Goal: Find specific page/section: Find specific page/section

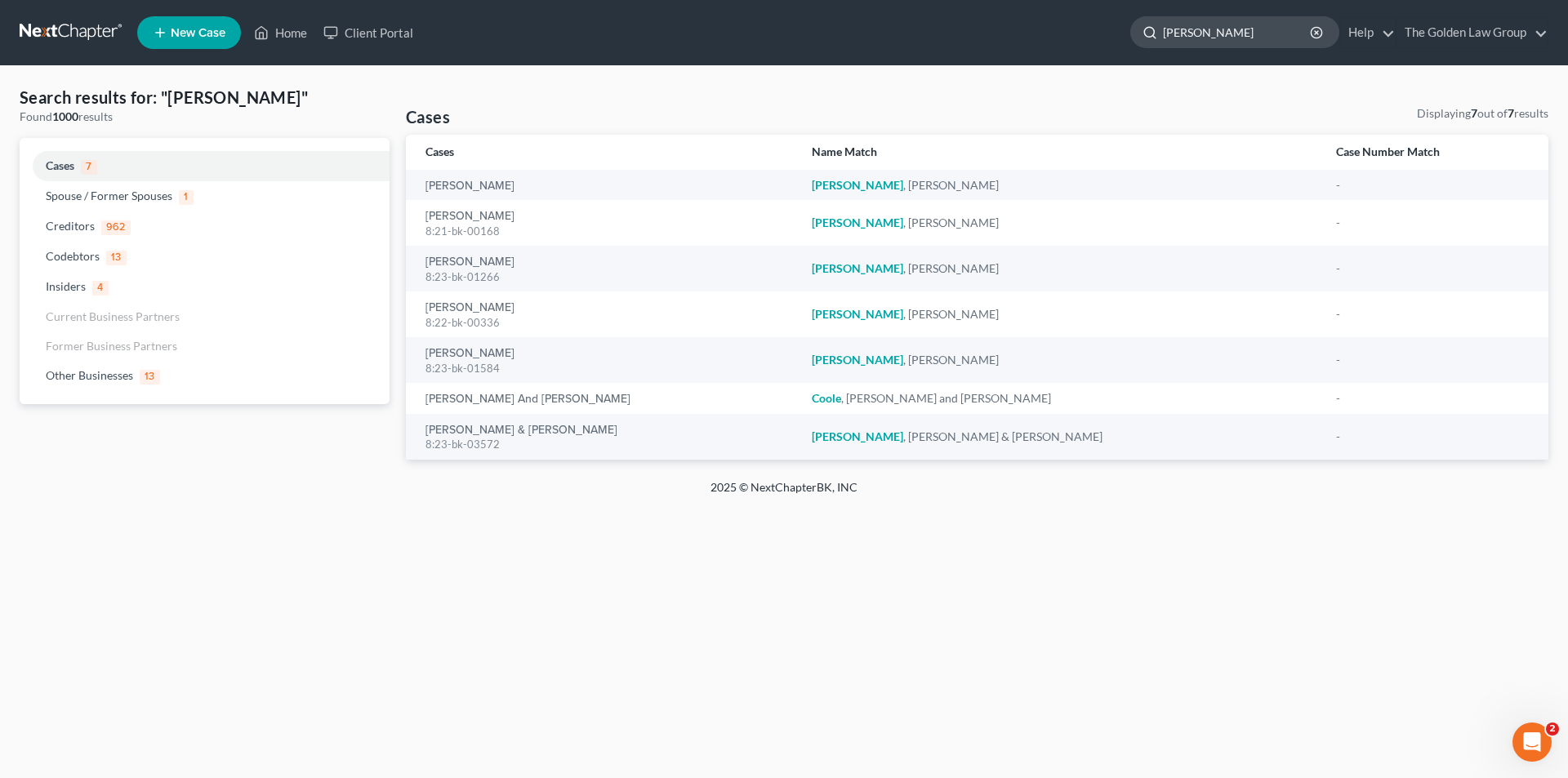
click at [1223, 30] on input "[PERSON_NAME]" at bounding box center [1237, 32] width 149 height 30
type input "C"
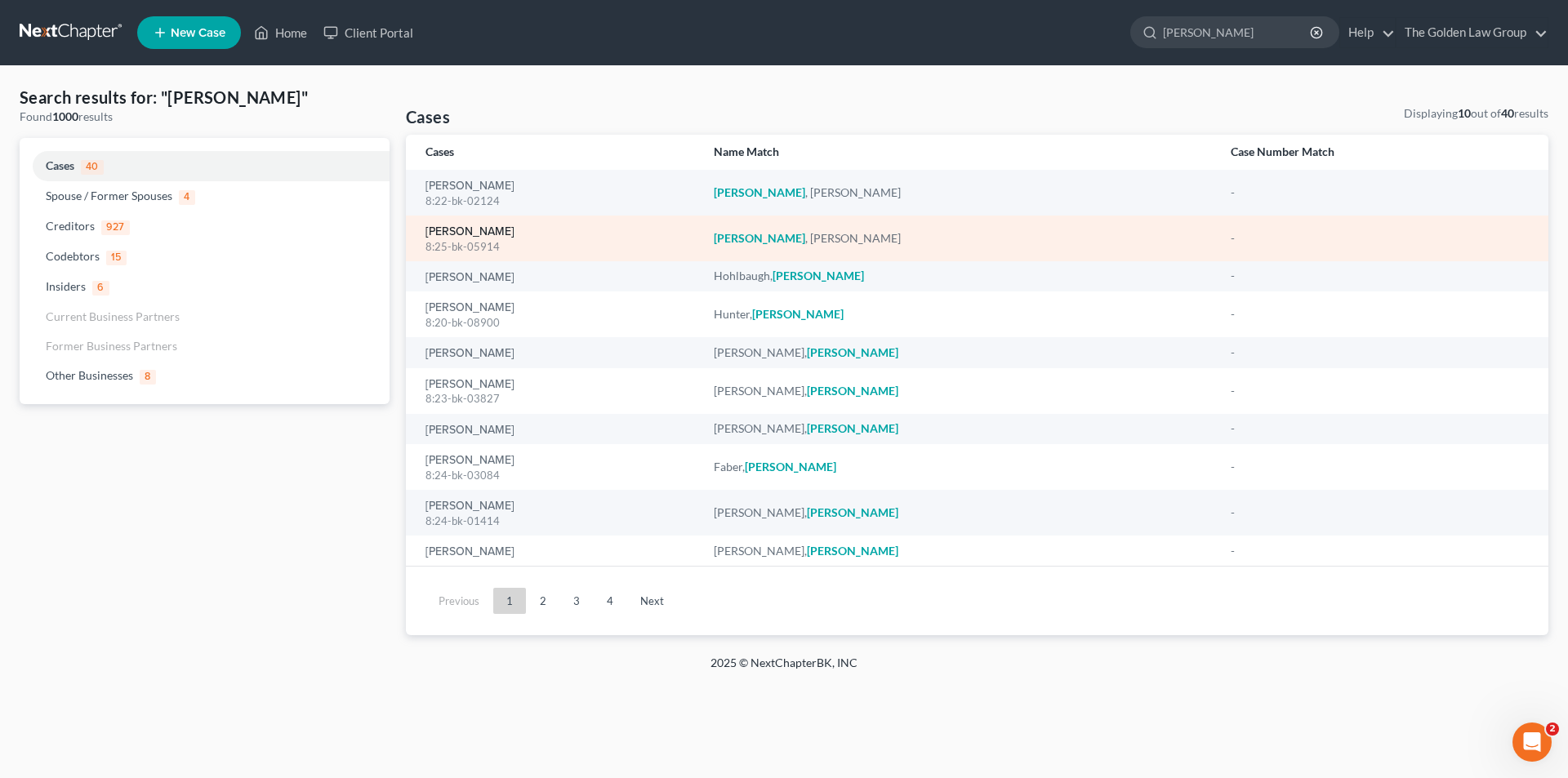
type input "[PERSON_NAME]"
click at [482, 231] on link "[PERSON_NAME]" at bounding box center [469, 232] width 89 height 12
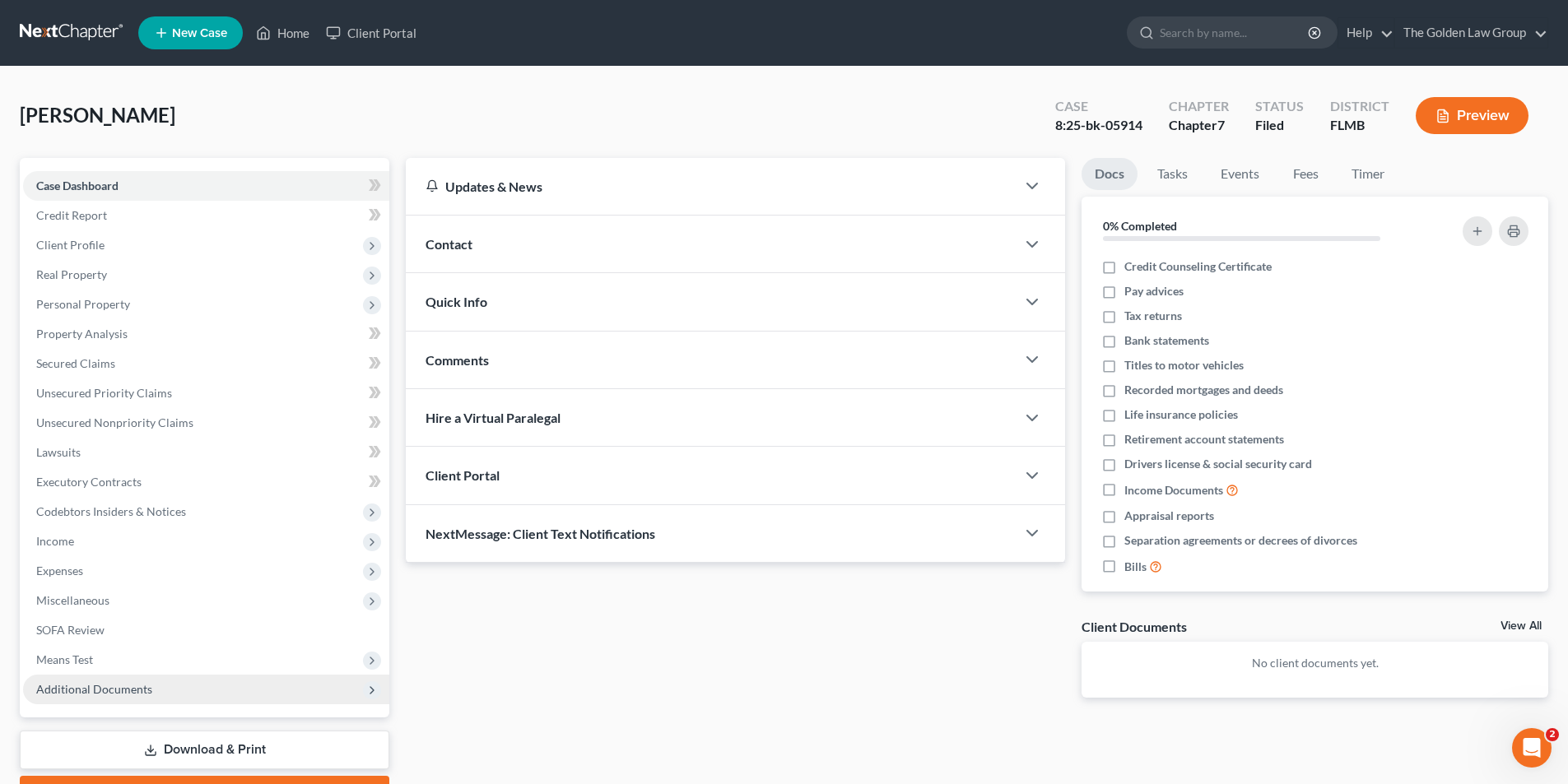
click at [121, 689] on span "Additional Documents" at bounding box center [94, 689] width 116 height 14
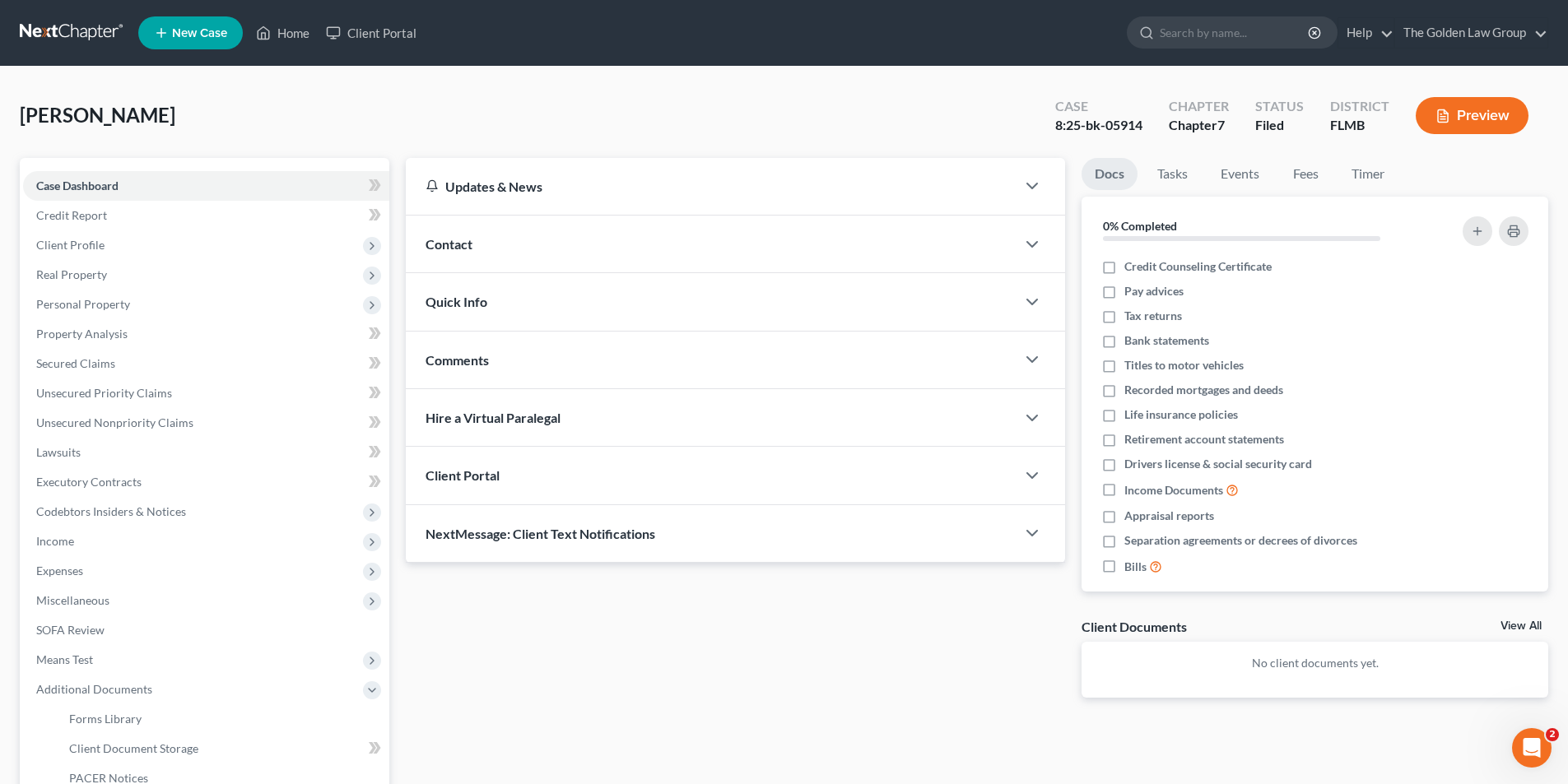
scroll to position [164, 0]
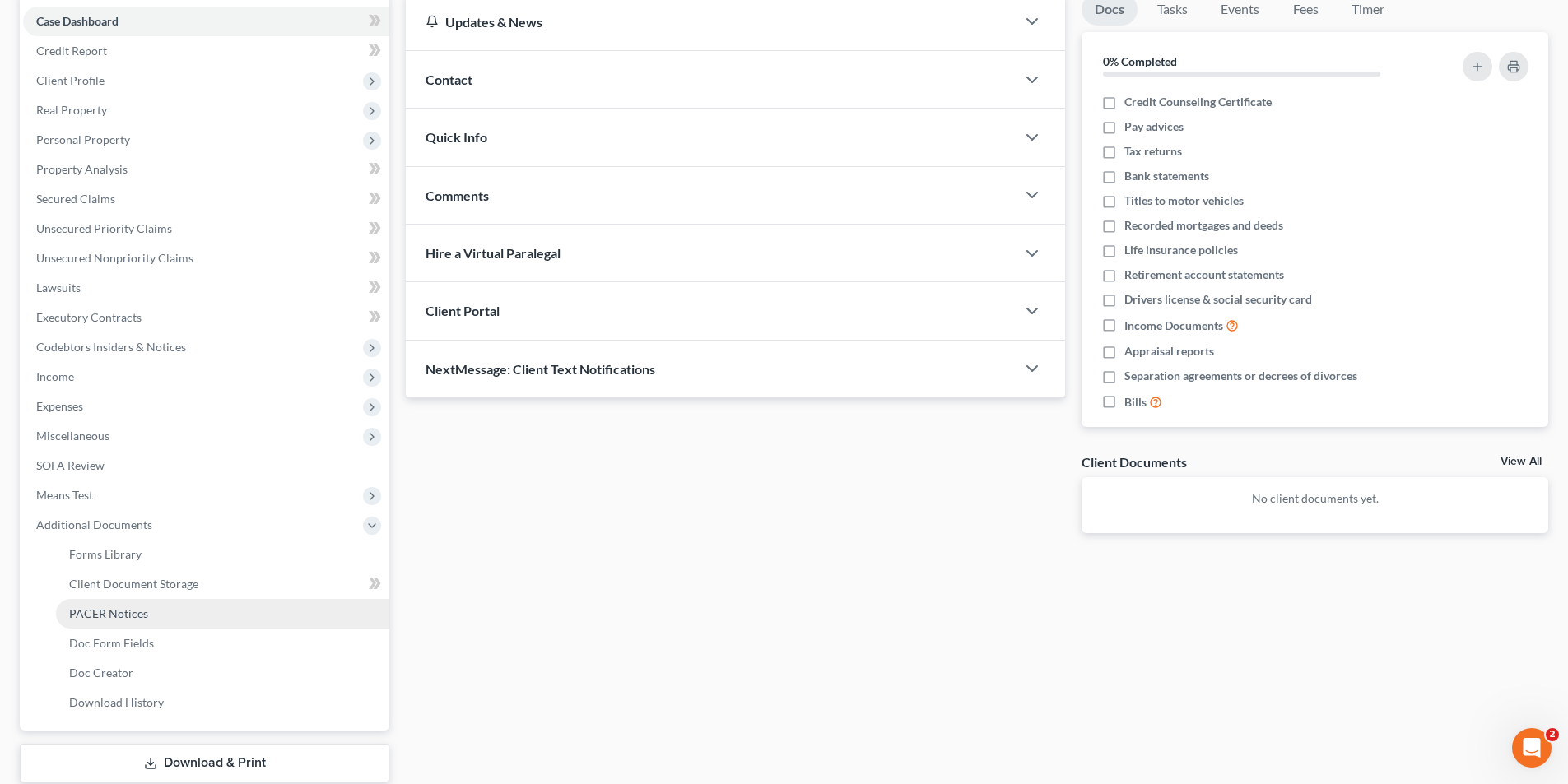
click at [105, 612] on span "PACER Notices" at bounding box center [108, 613] width 79 height 14
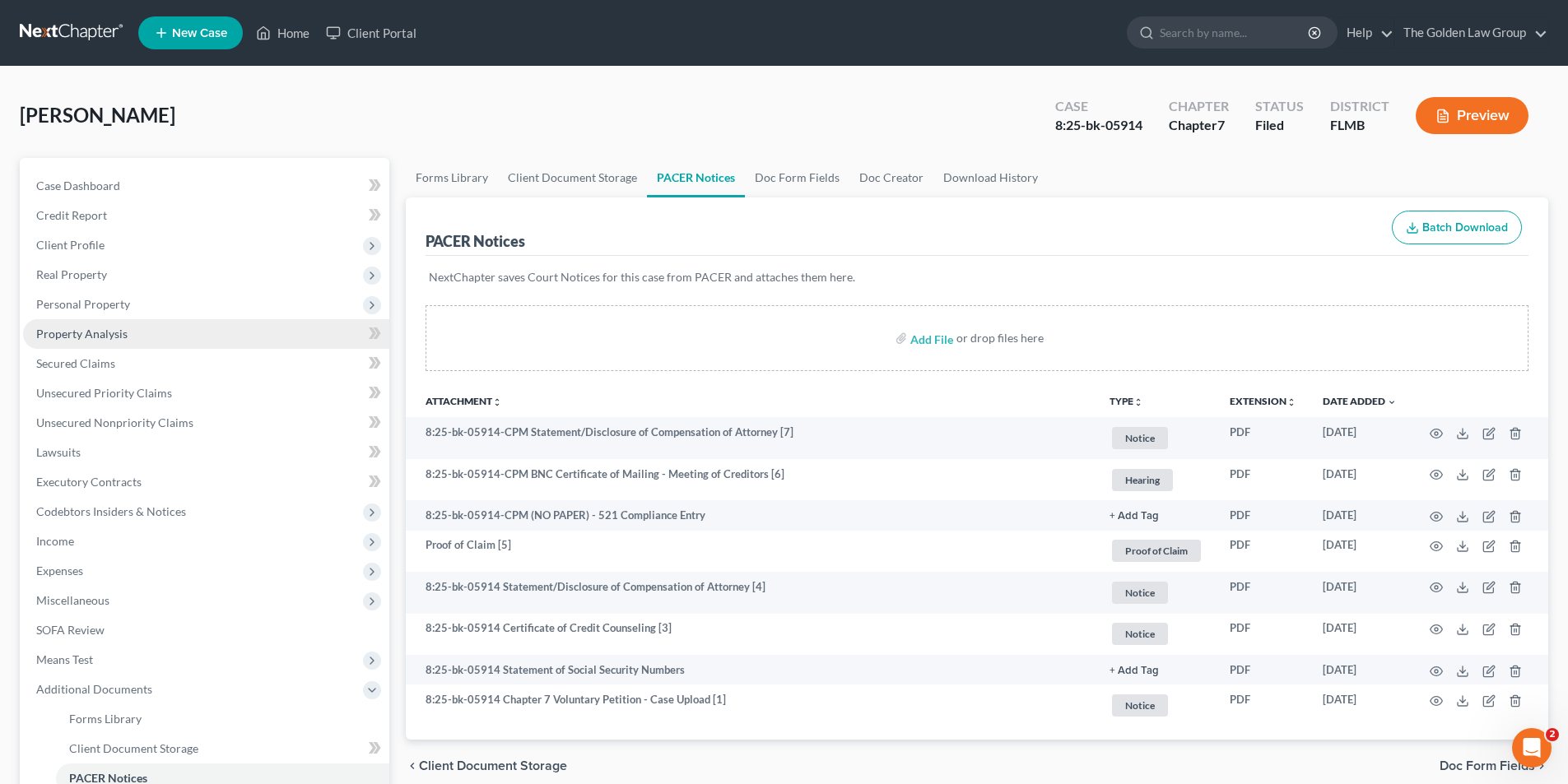
click at [108, 331] on span "Property Analysis" at bounding box center [81, 333] width 91 height 14
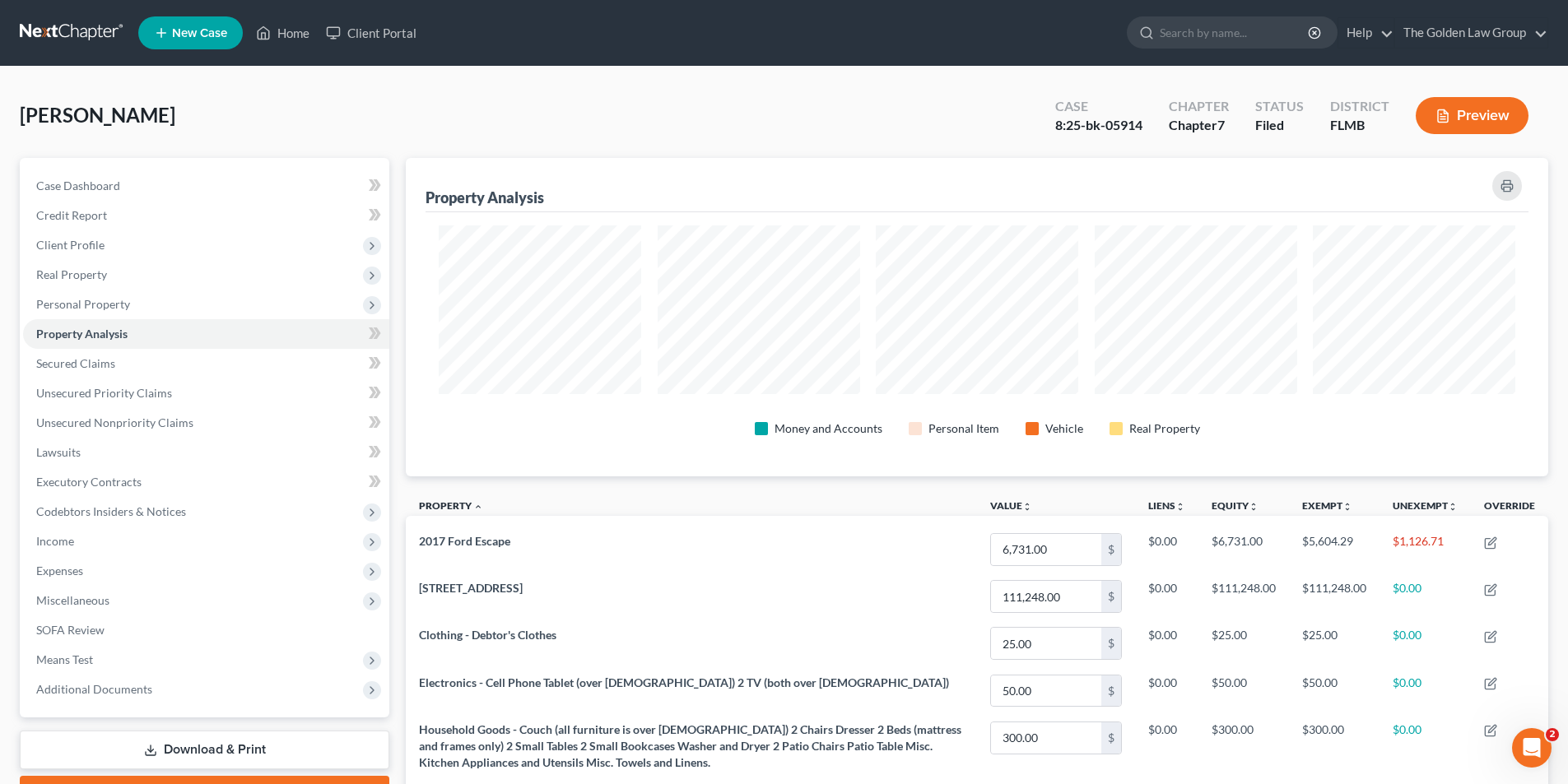
scroll to position [164, 0]
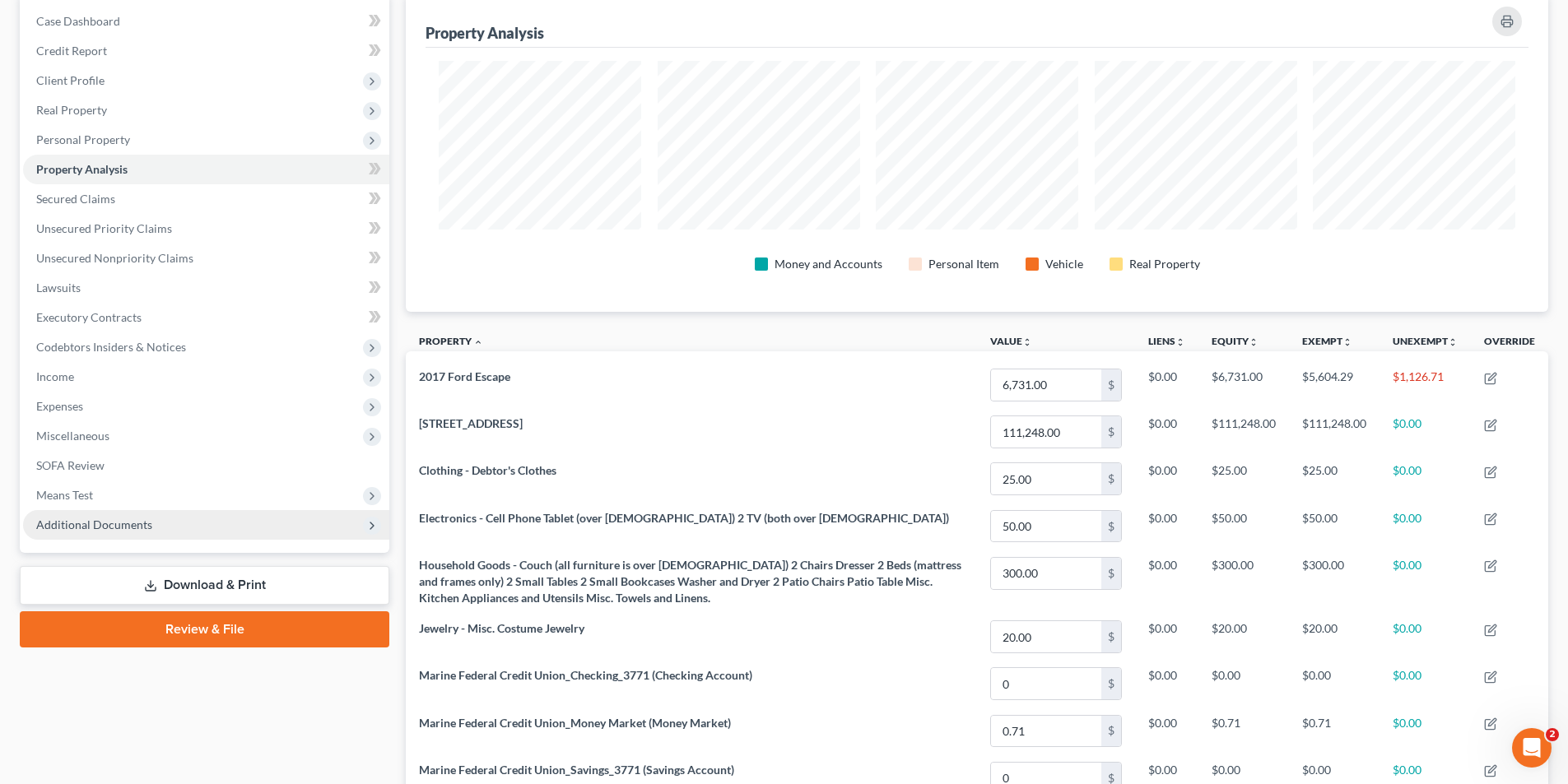
click at [107, 522] on span "Additional Documents" at bounding box center [94, 525] width 116 height 14
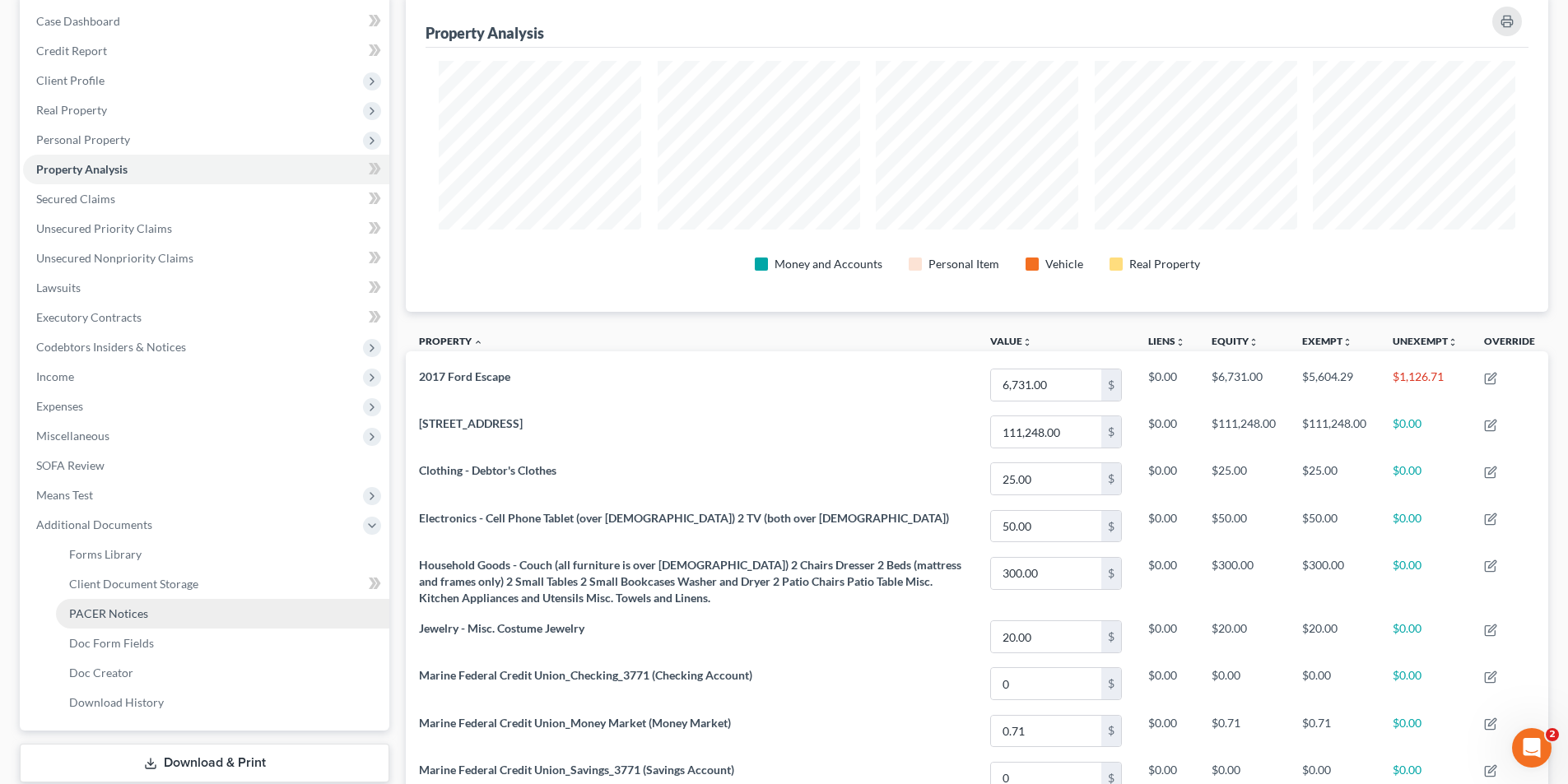
click at [131, 612] on span "PACER Notices" at bounding box center [108, 613] width 79 height 14
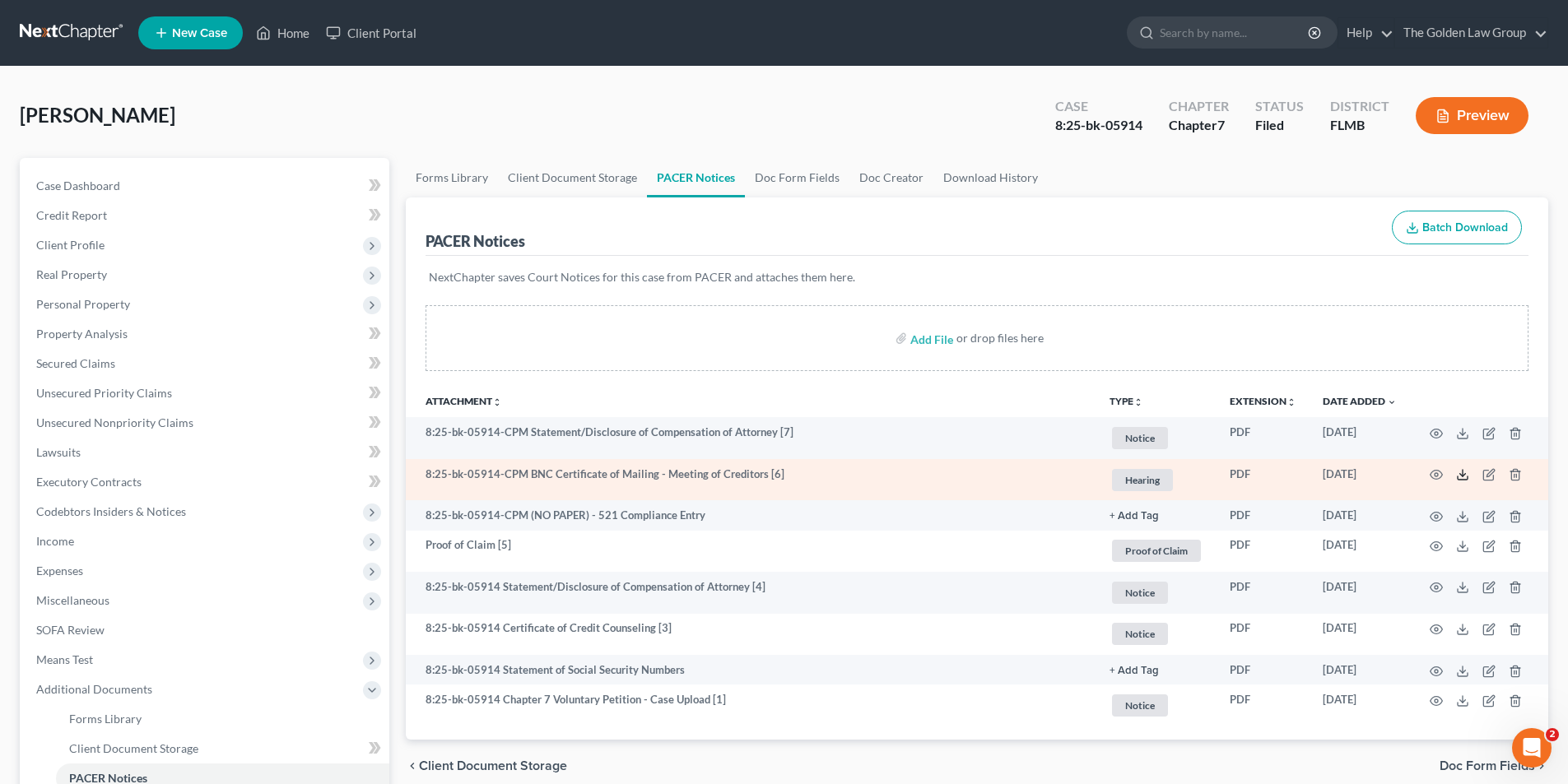
click at [1460, 473] on icon at bounding box center [1462, 475] width 13 height 13
